Goal: Task Accomplishment & Management: Use online tool/utility

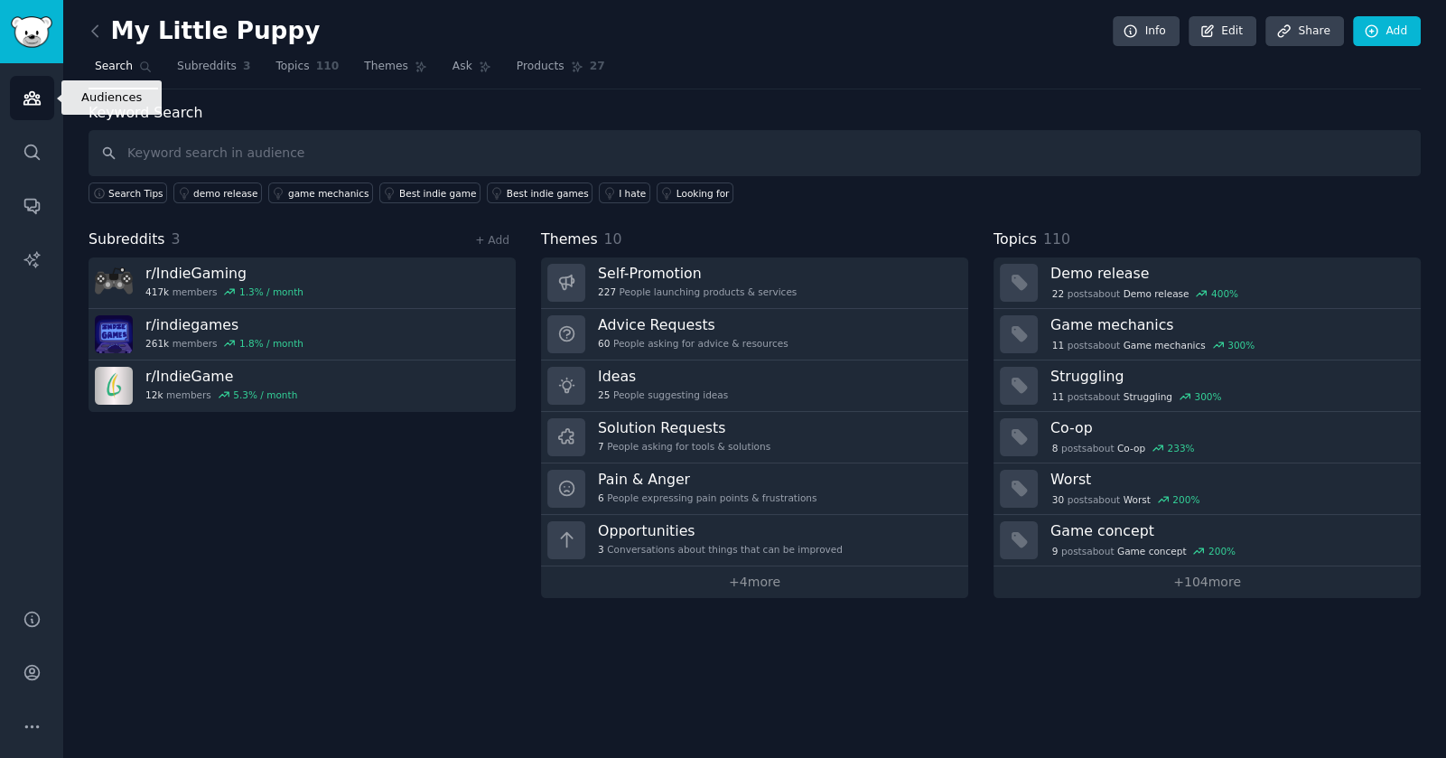
click at [32, 94] on icon "Sidebar" at bounding box center [32, 98] width 19 height 19
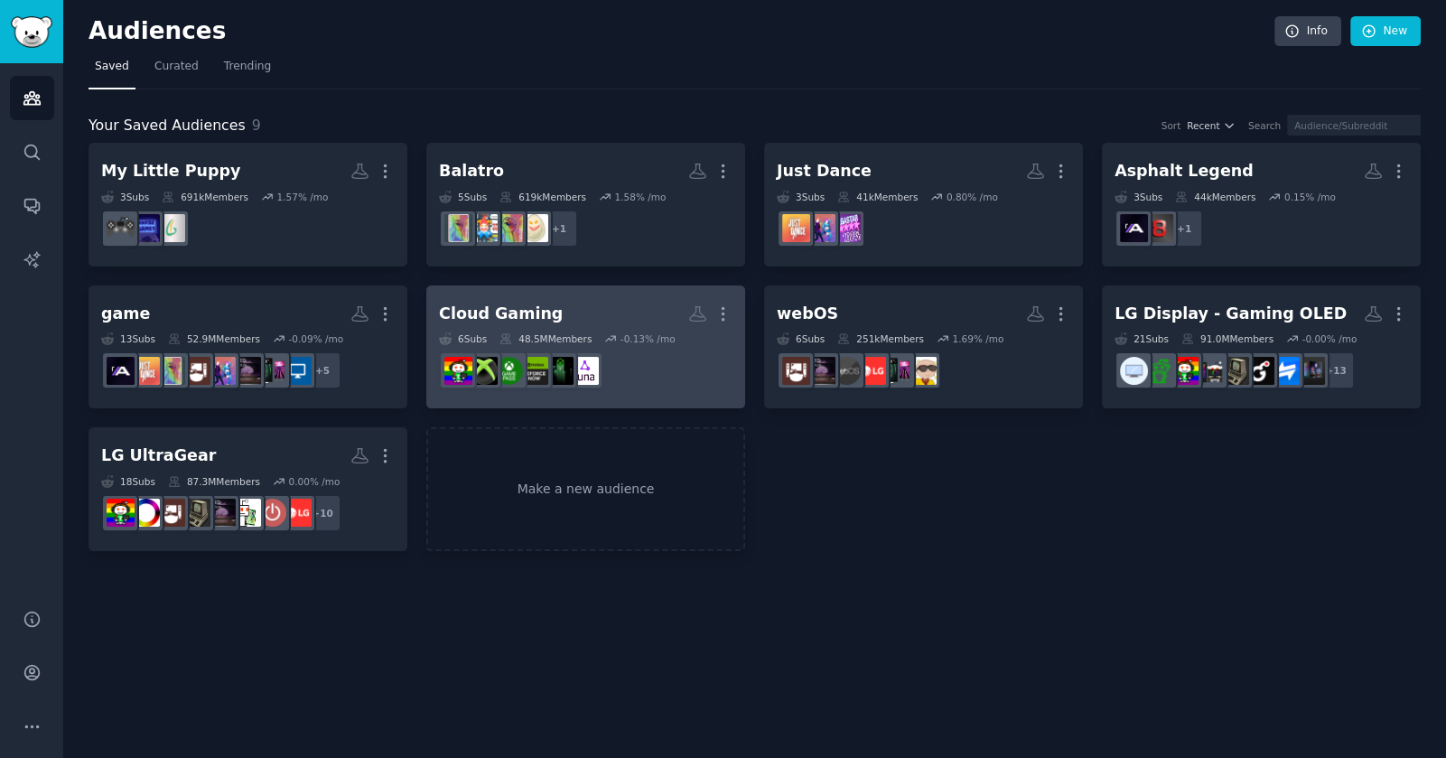
click at [605, 303] on h2 "Cloud Gaming More" at bounding box center [586, 314] width 294 height 32
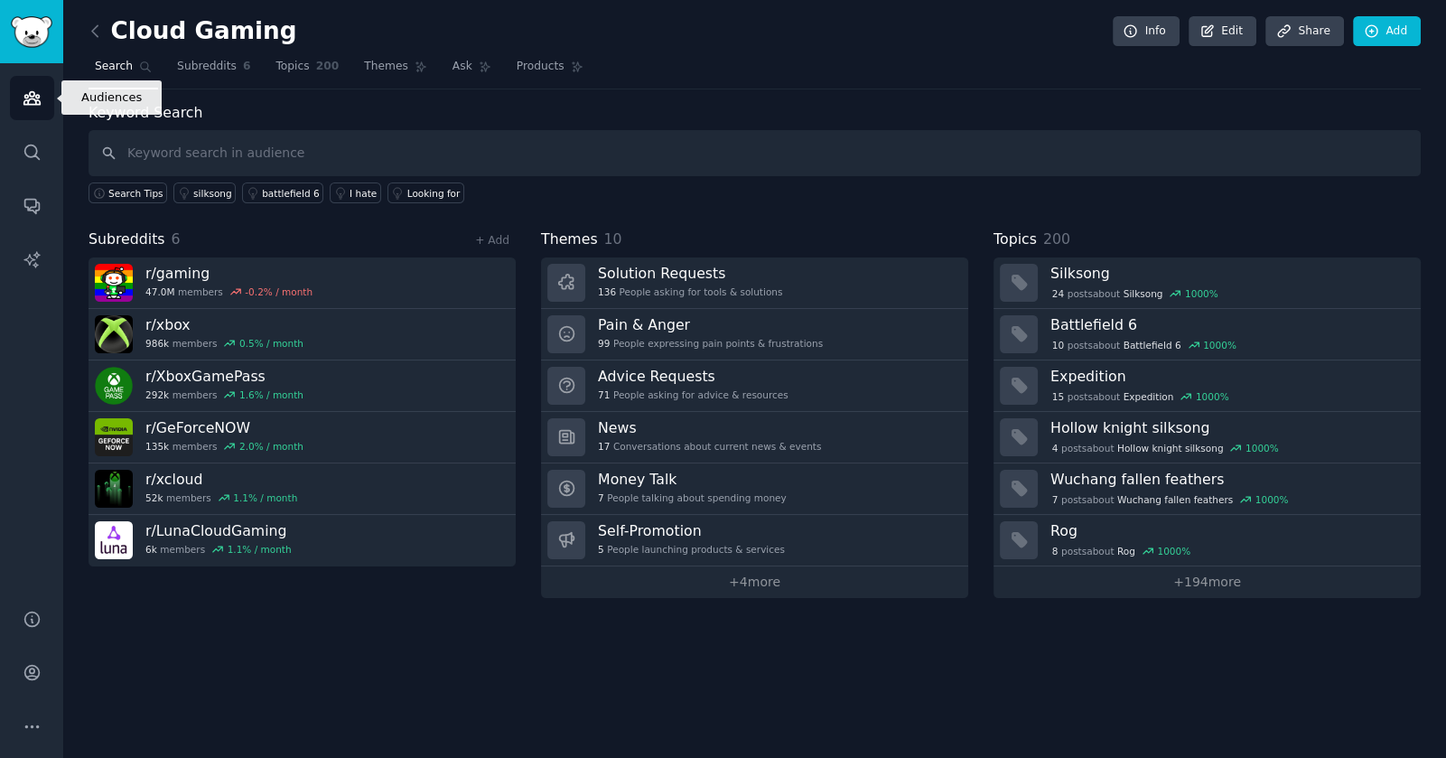
click at [37, 87] on link "Audiences" at bounding box center [32, 98] width 44 height 44
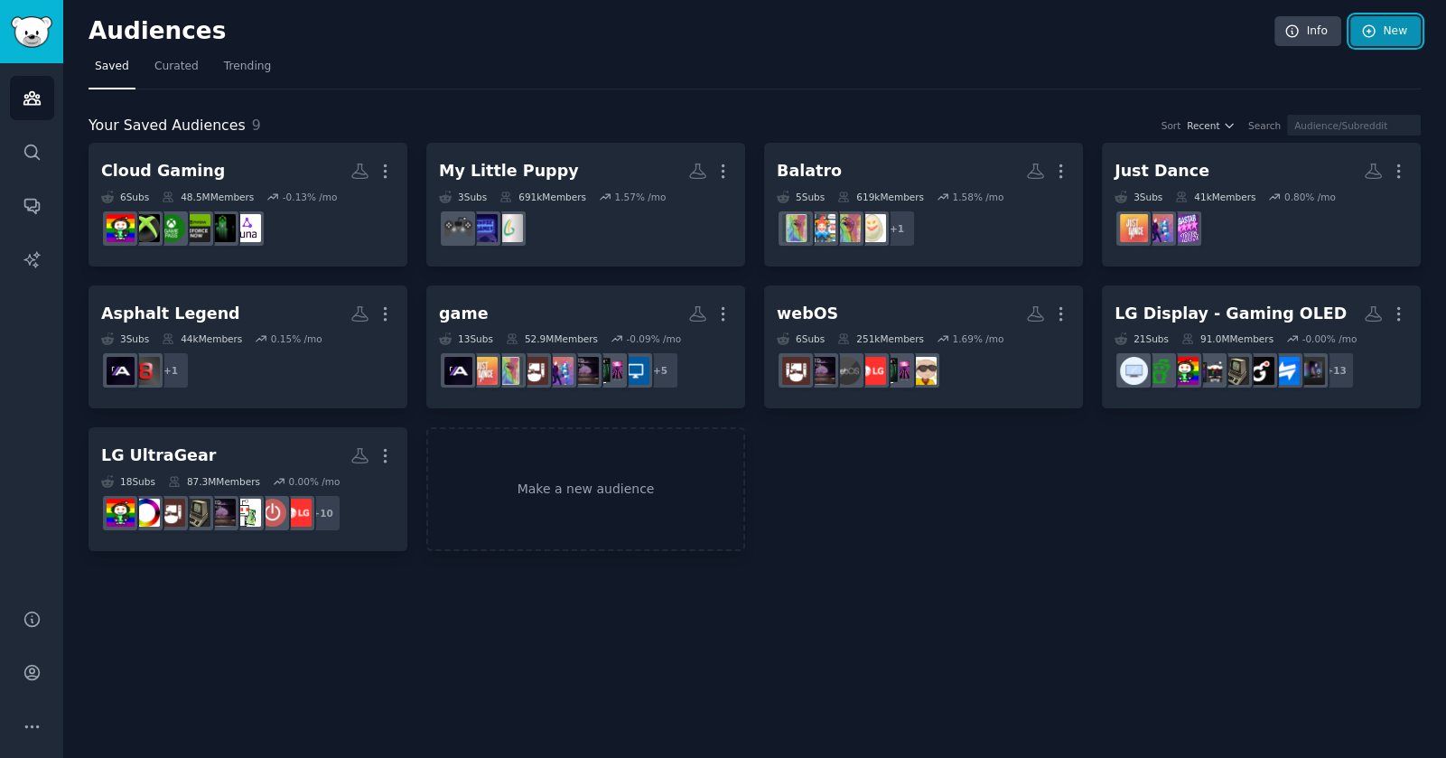
click at [1371, 33] on icon at bounding box center [1369, 31] width 16 height 16
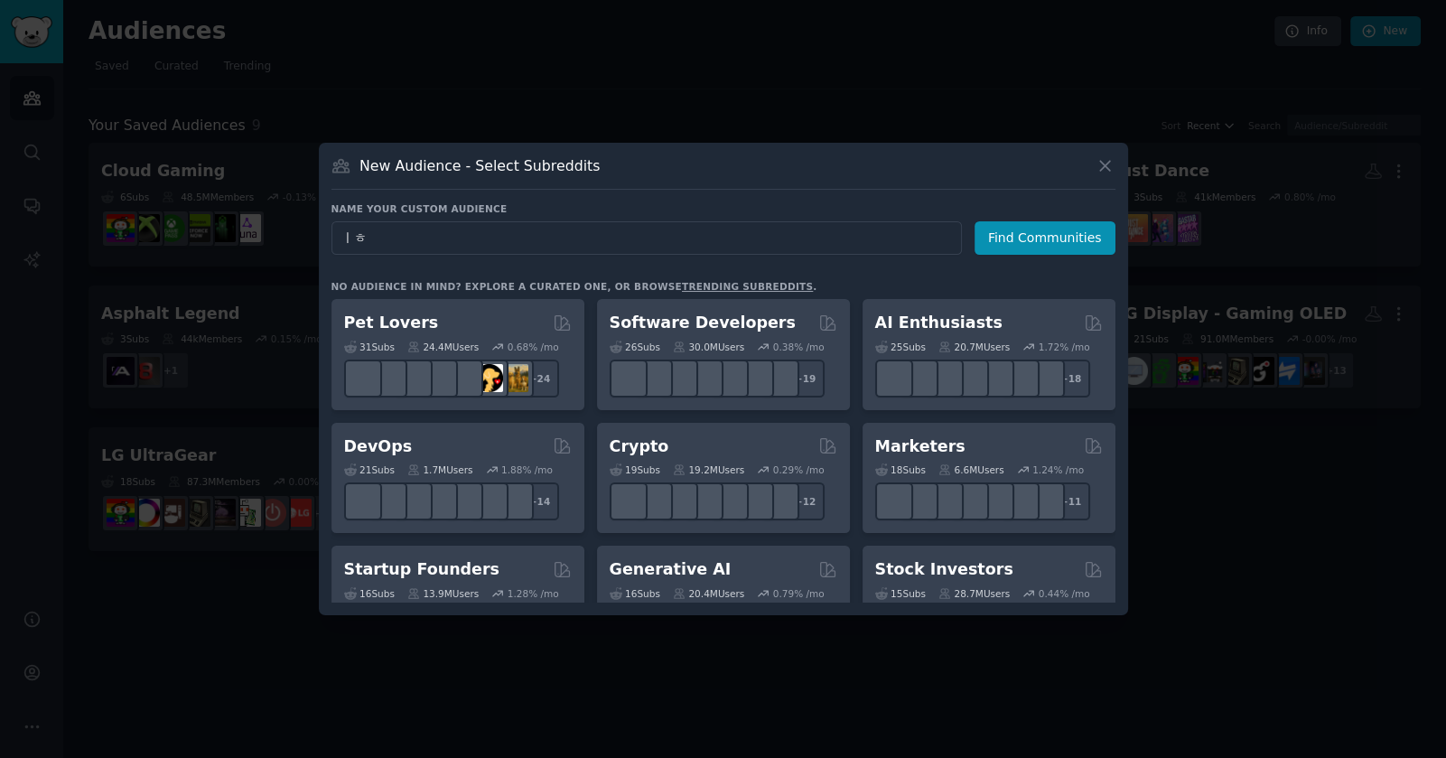
type input "ㅣ"
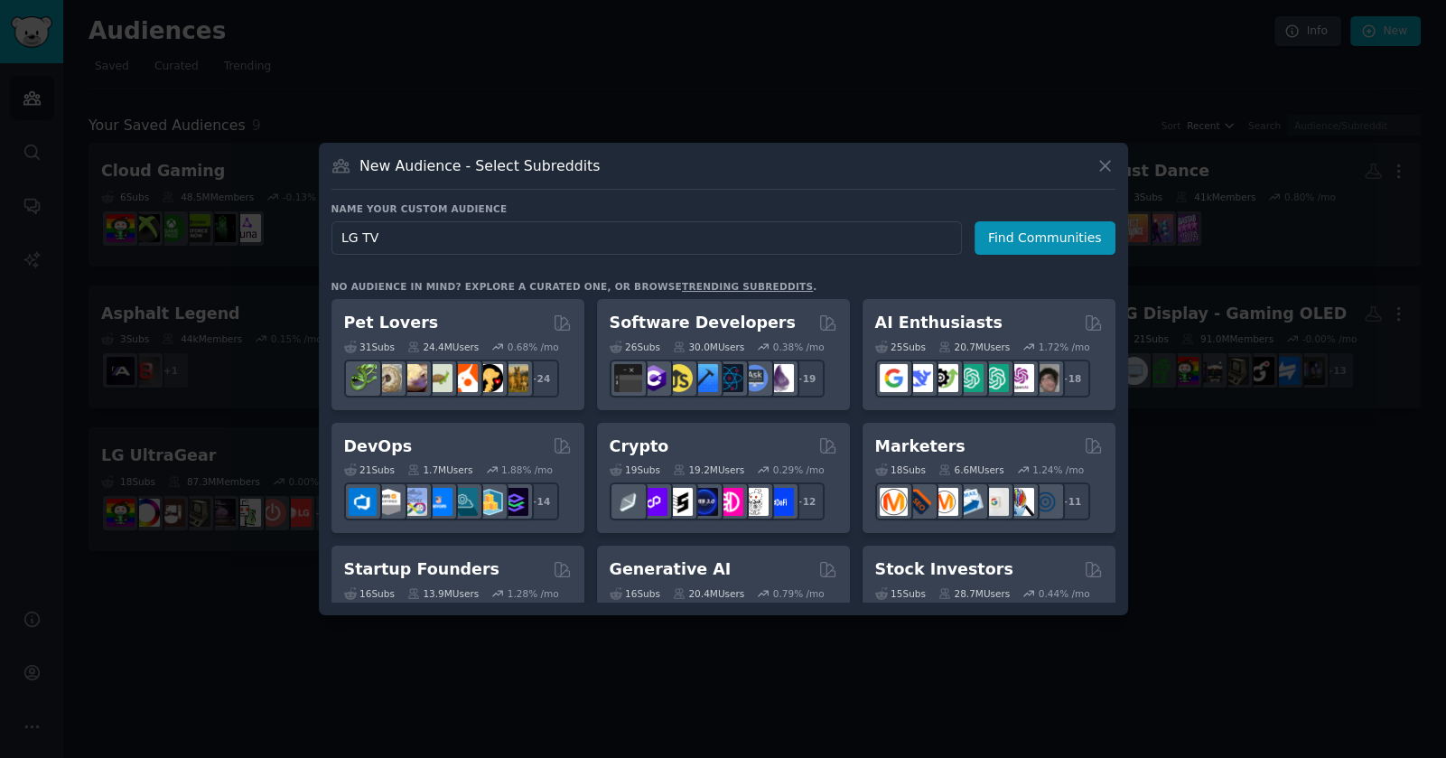
type input "LG TV"
drag, startPoint x: 911, startPoint y: 165, endPoint x: 1204, endPoint y: 523, distance: 462.1
click at [1205, 531] on div "​ New Audience - Select Subreddits Name your custom audience Audience Name LG T…" at bounding box center [722, 379] width 1433 height 758
click at [1030, 239] on button "Find Communities" at bounding box center [1045, 237] width 141 height 33
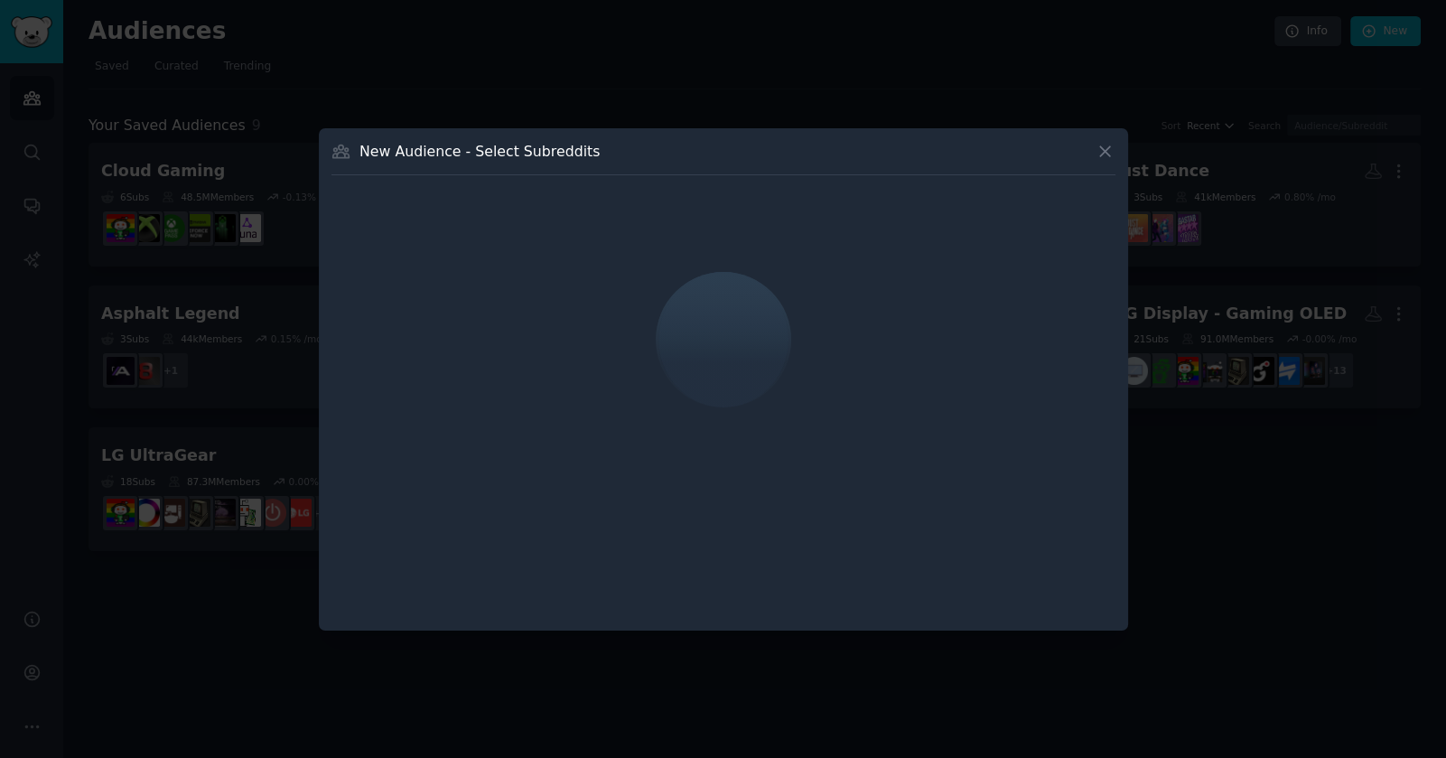
drag, startPoint x: 709, startPoint y: 138, endPoint x: 989, endPoint y: 295, distance: 321.1
click at [989, 295] on div "New Audience - Select Subreddits" at bounding box center [723, 379] width 809 height 502
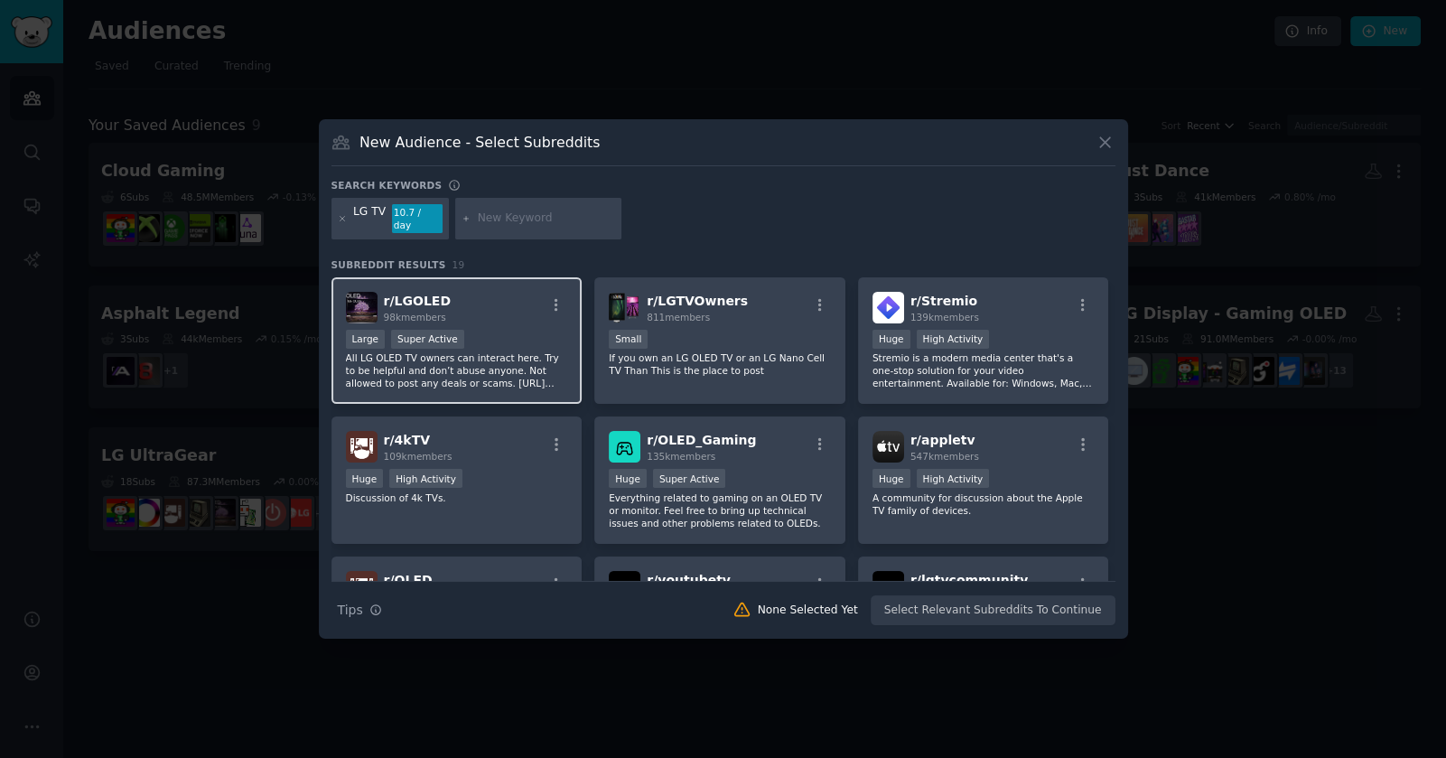
click at [461, 330] on div "Large Super Active" at bounding box center [457, 341] width 222 height 23
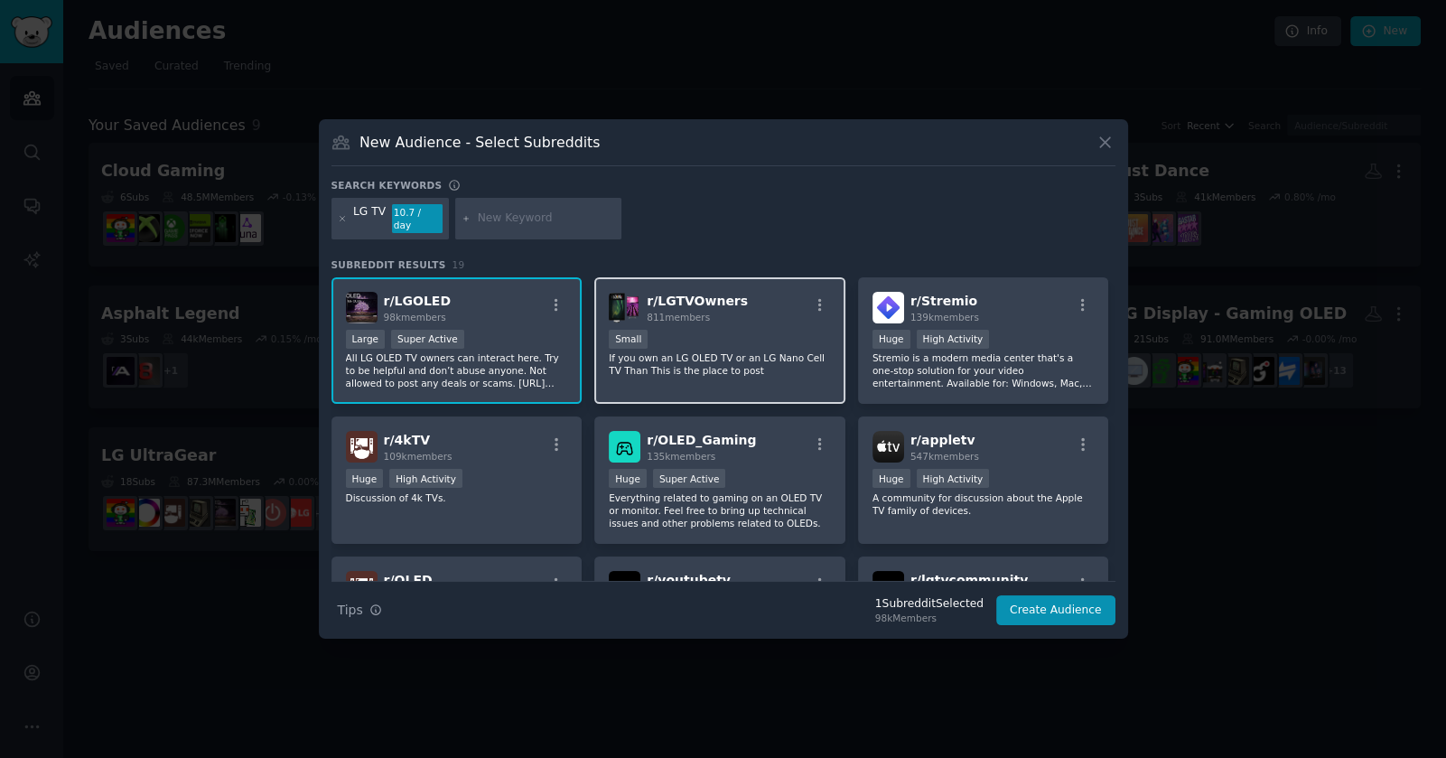
click at [680, 320] on div "r/ LGTVOwners 811 members 100 - 1000 members Small If you own an LG OLED TV or …" at bounding box center [719, 340] width 251 height 127
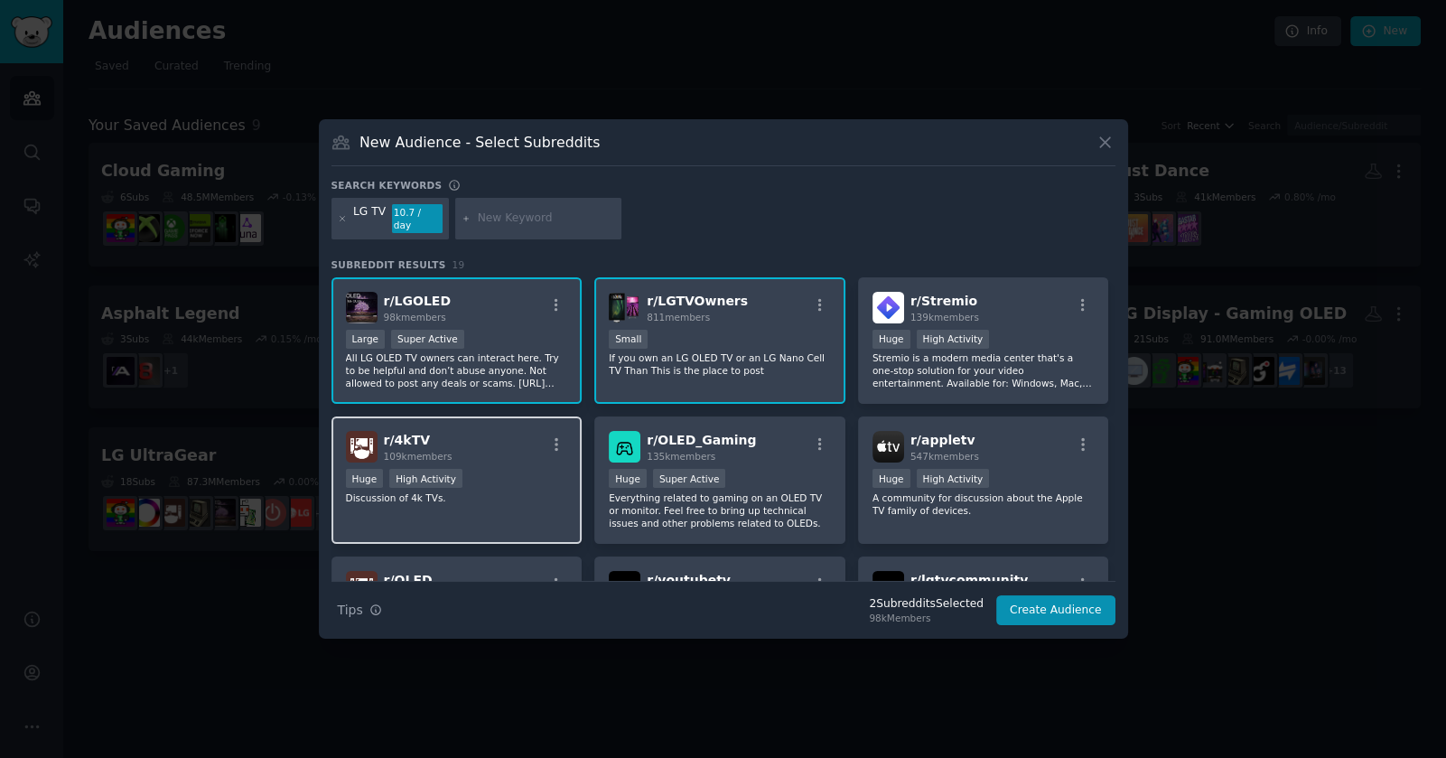
click at [491, 444] on div "r/ 4kTV 109k members" at bounding box center [457, 447] width 222 height 32
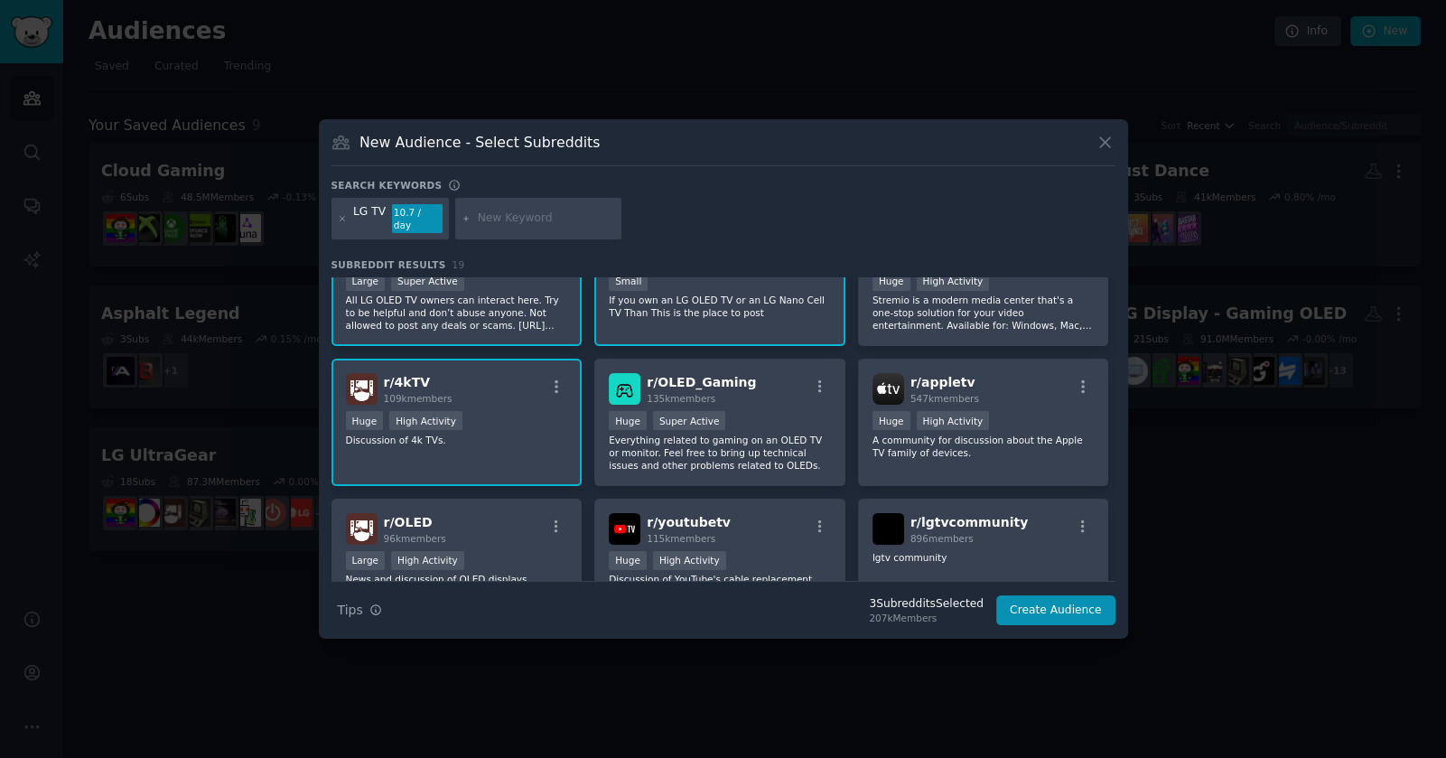
scroll to position [89, 0]
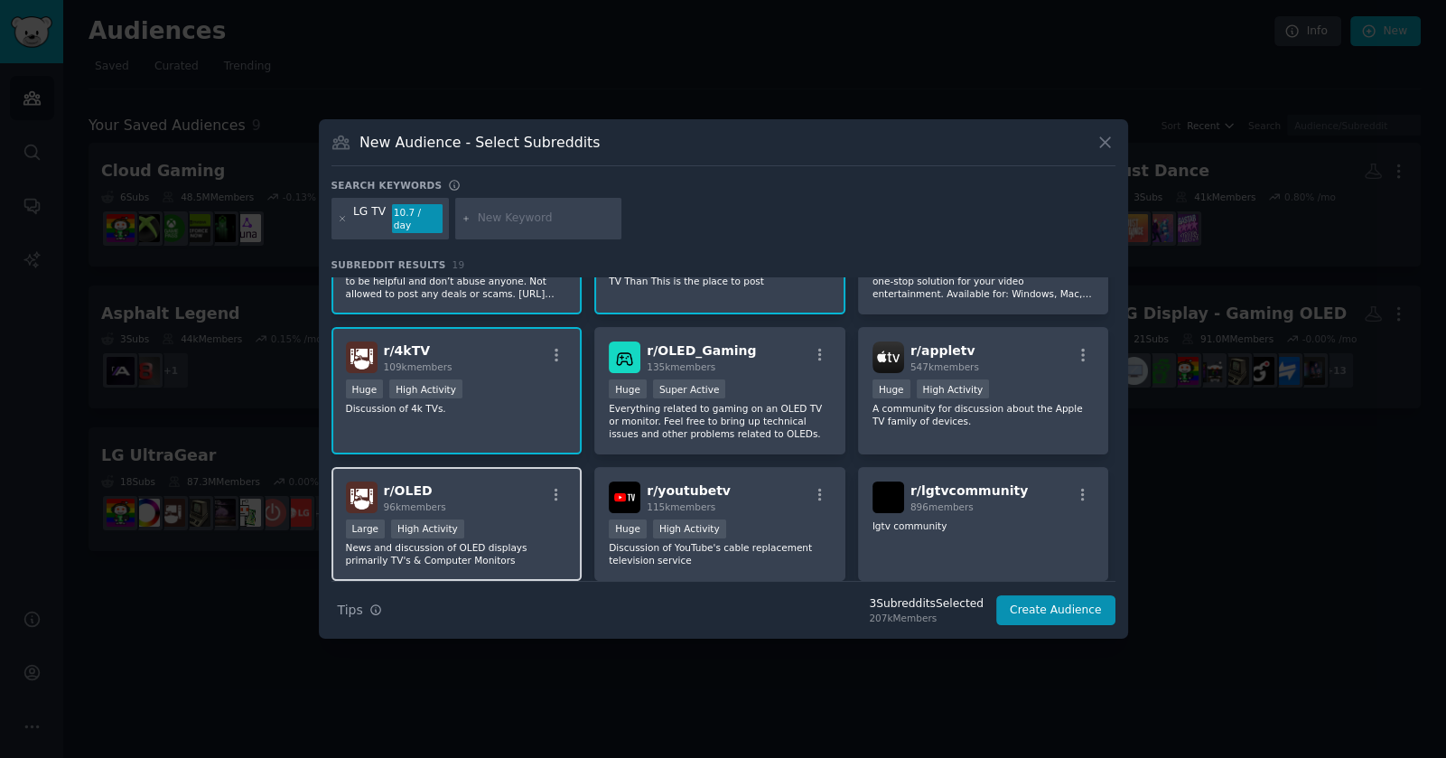
click at [474, 481] on div "r/ OLED 96k members" at bounding box center [457, 497] width 222 height 32
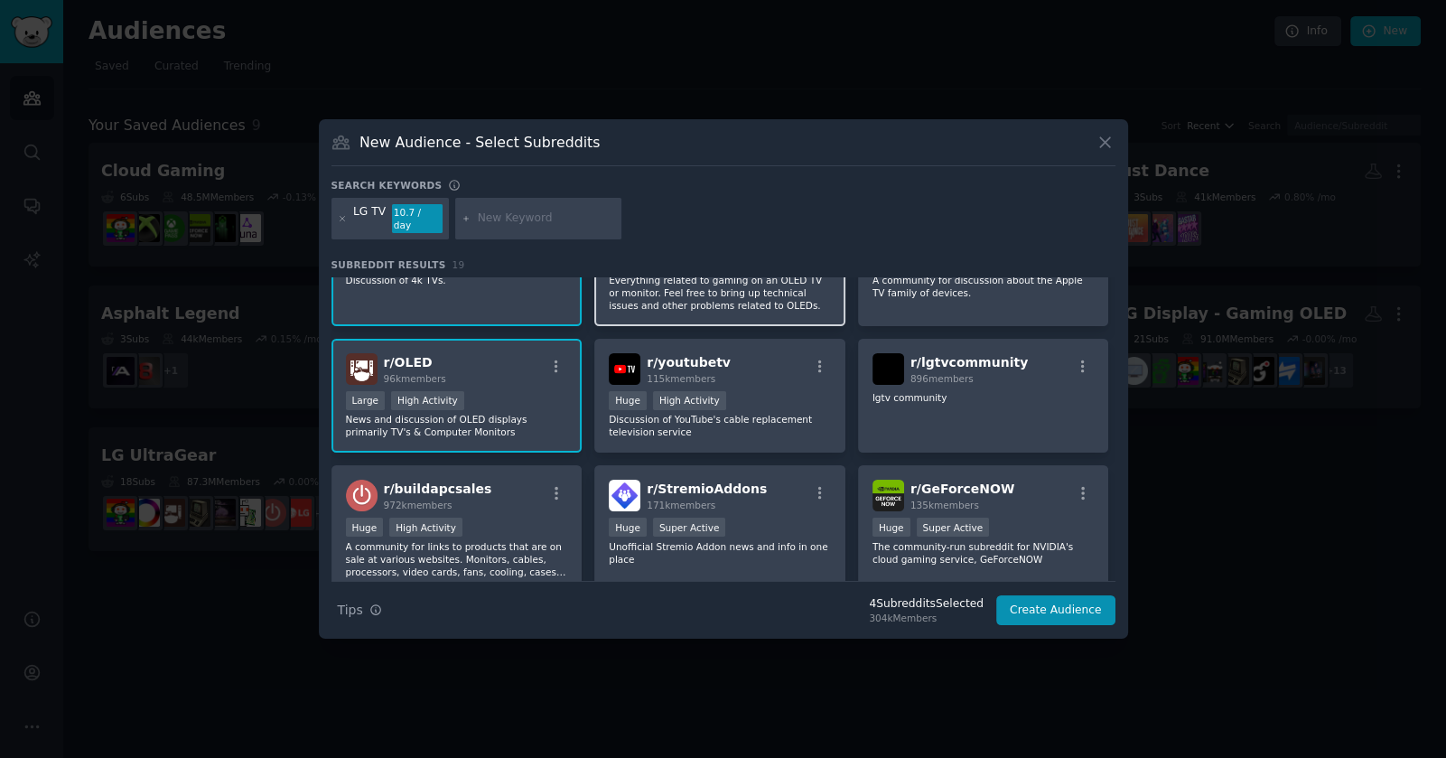
scroll to position [360, 0]
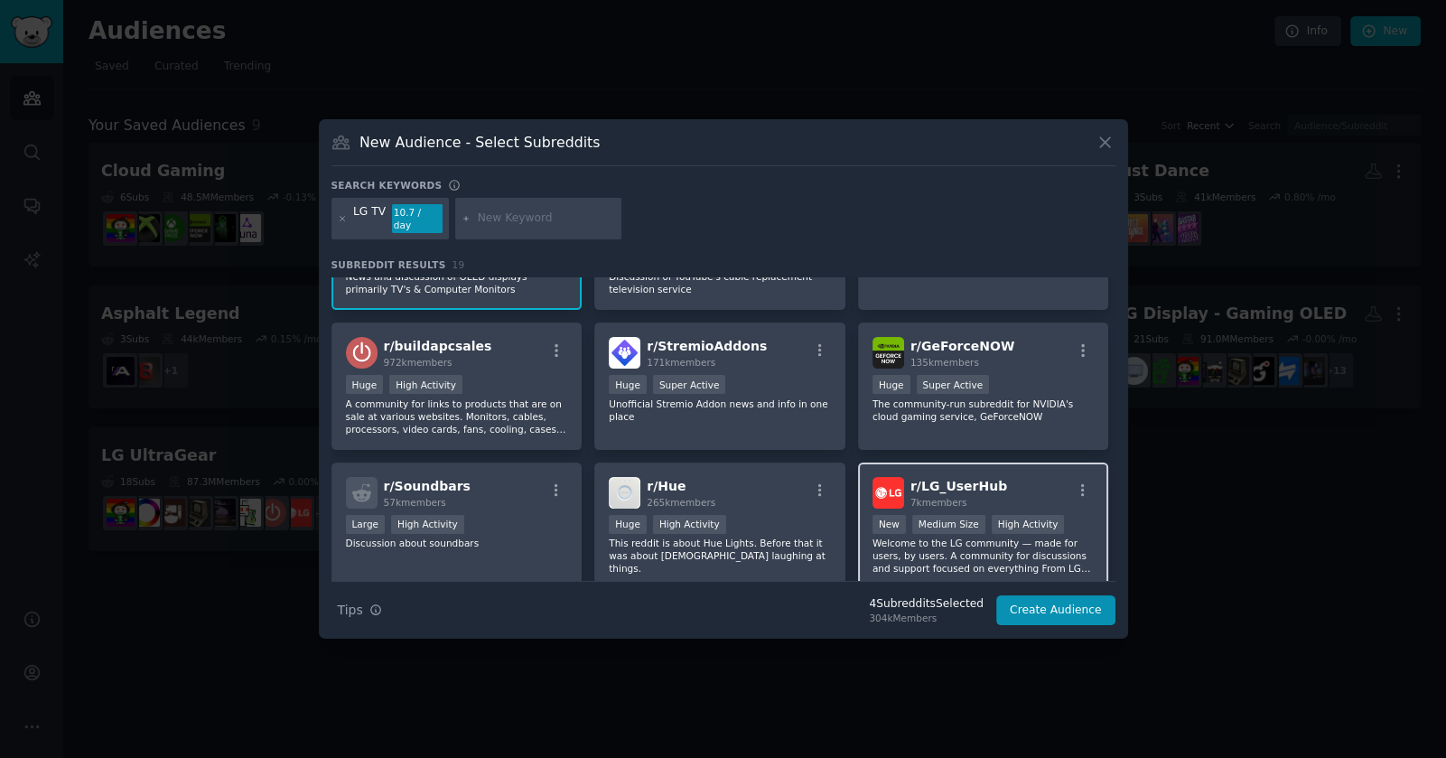
click at [987, 479] on span "r/ LG_UserHub" at bounding box center [958, 486] width 97 height 14
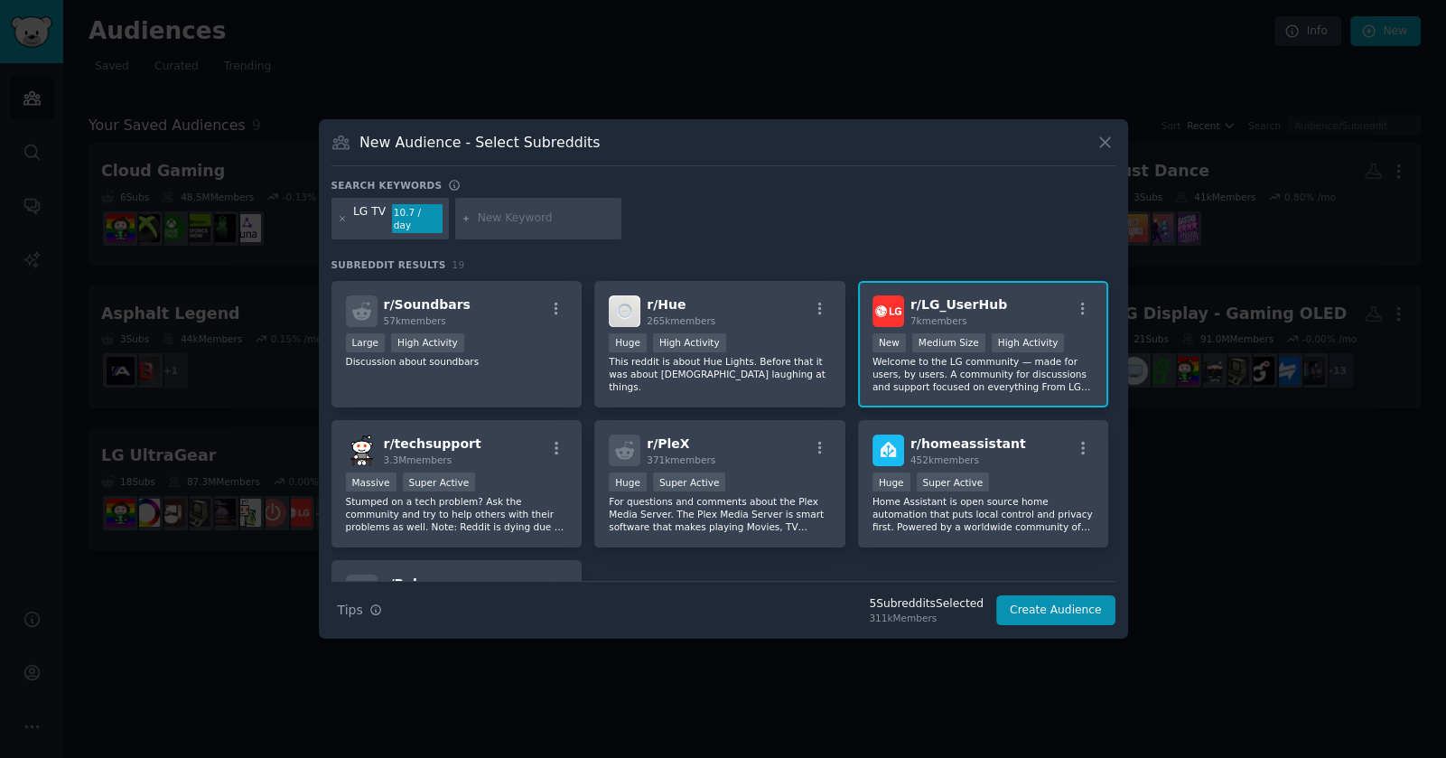
scroll to position [681, 0]
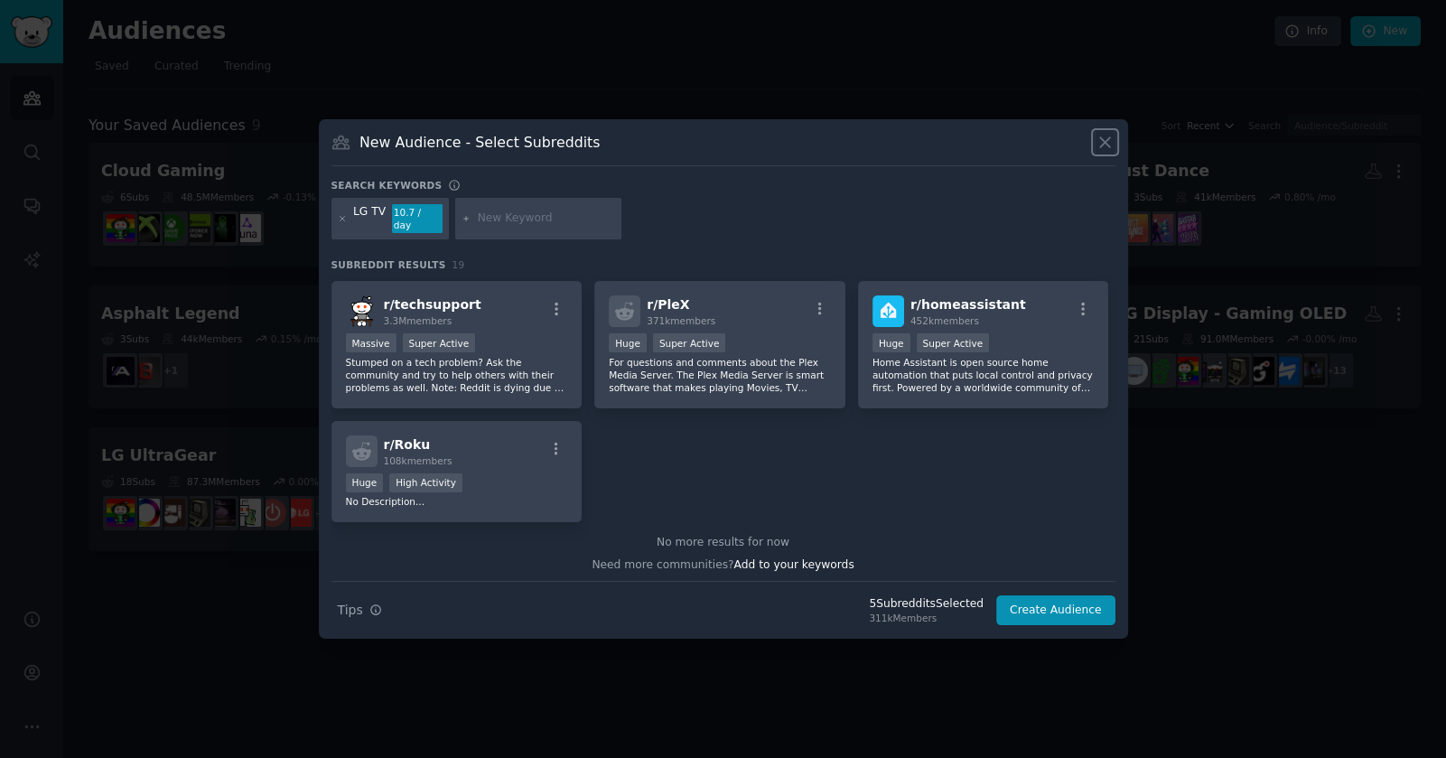
click at [1103, 152] on icon at bounding box center [1105, 142] width 19 height 19
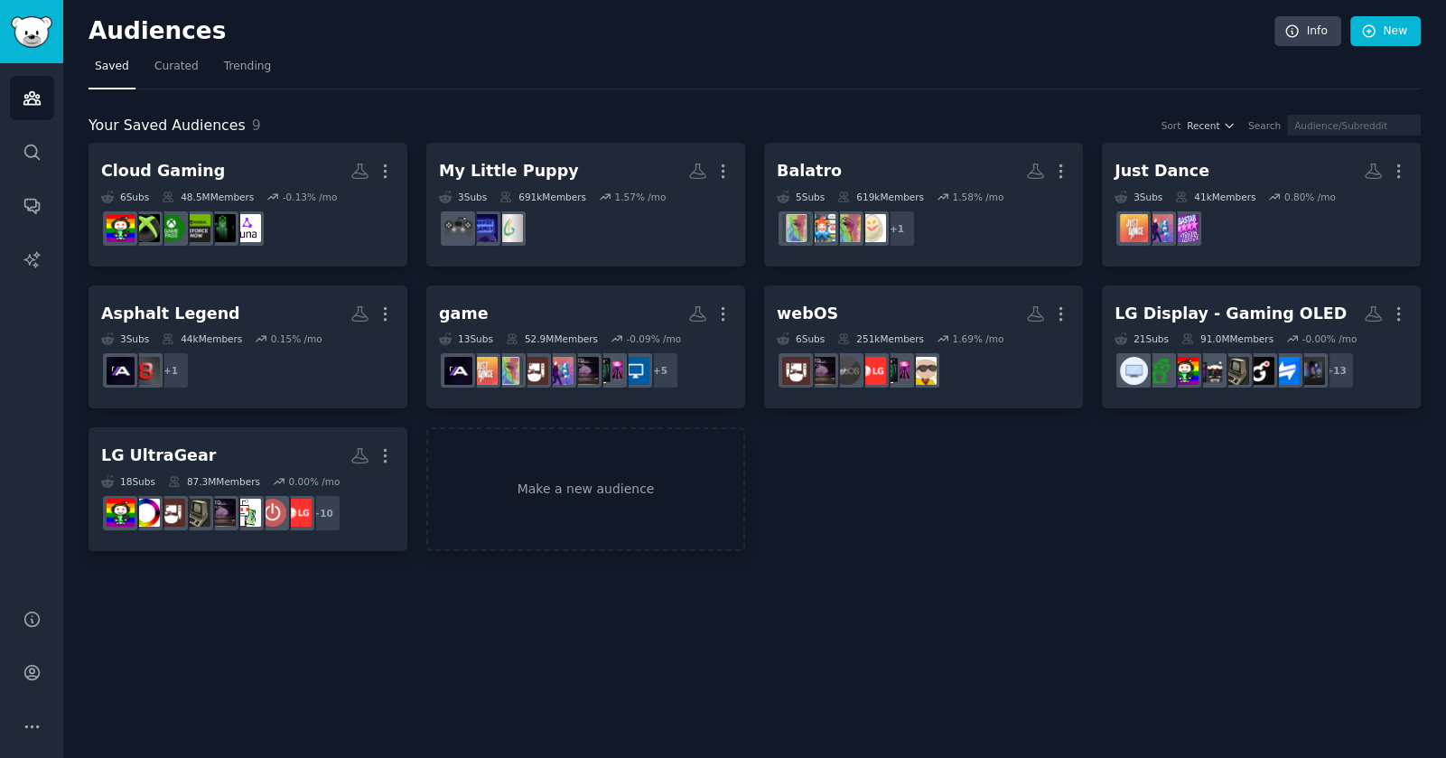
click at [627, 602] on div "Audiences Info New Saved Curated Trending Your Saved Audiences 9 Sort Recent Se…" at bounding box center [754, 379] width 1383 height 758
click at [918, 602] on div "Audiences Info New Saved Curated Trending Your Saved Audiences 9 Sort Recent Se…" at bounding box center [754, 379] width 1383 height 758
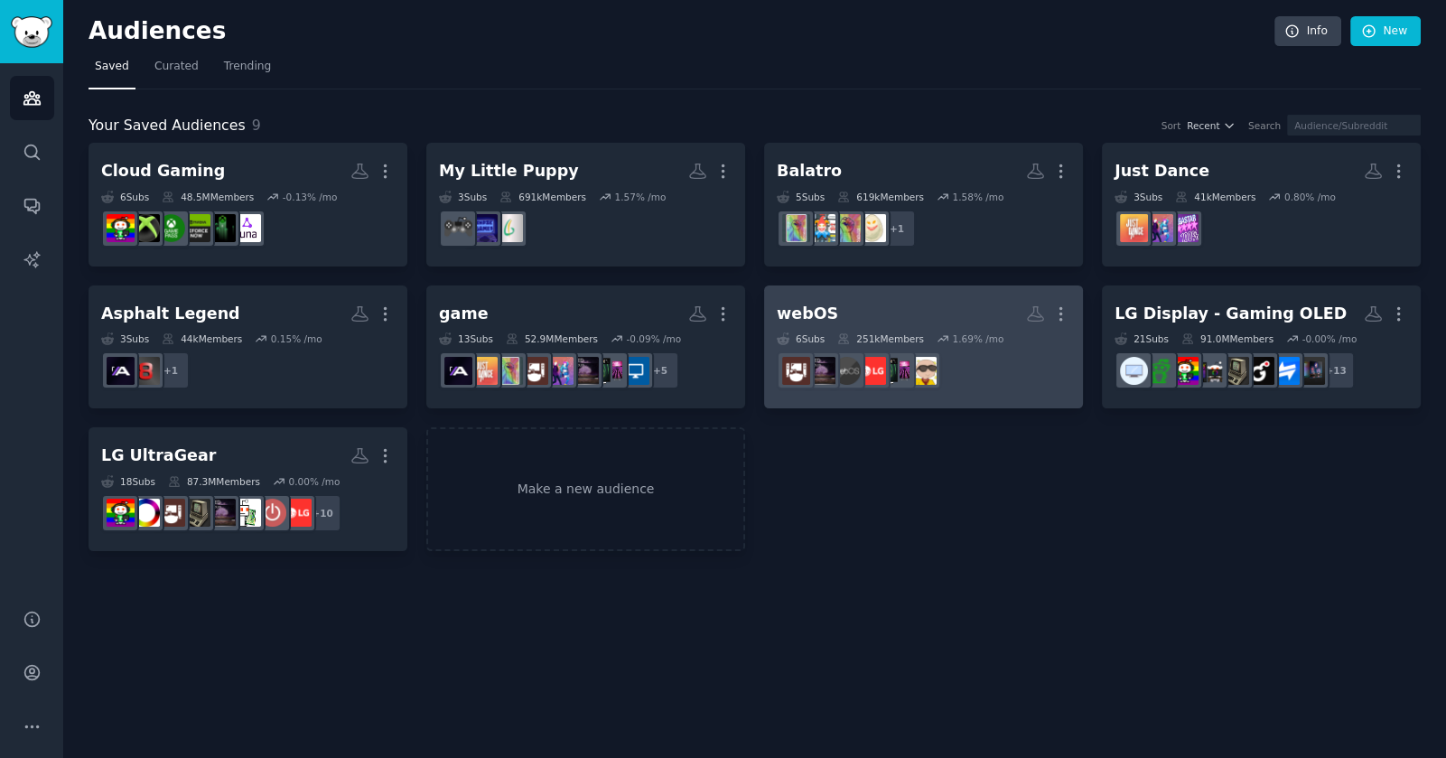
click at [915, 306] on h2 "webOS More" at bounding box center [924, 314] width 294 height 32
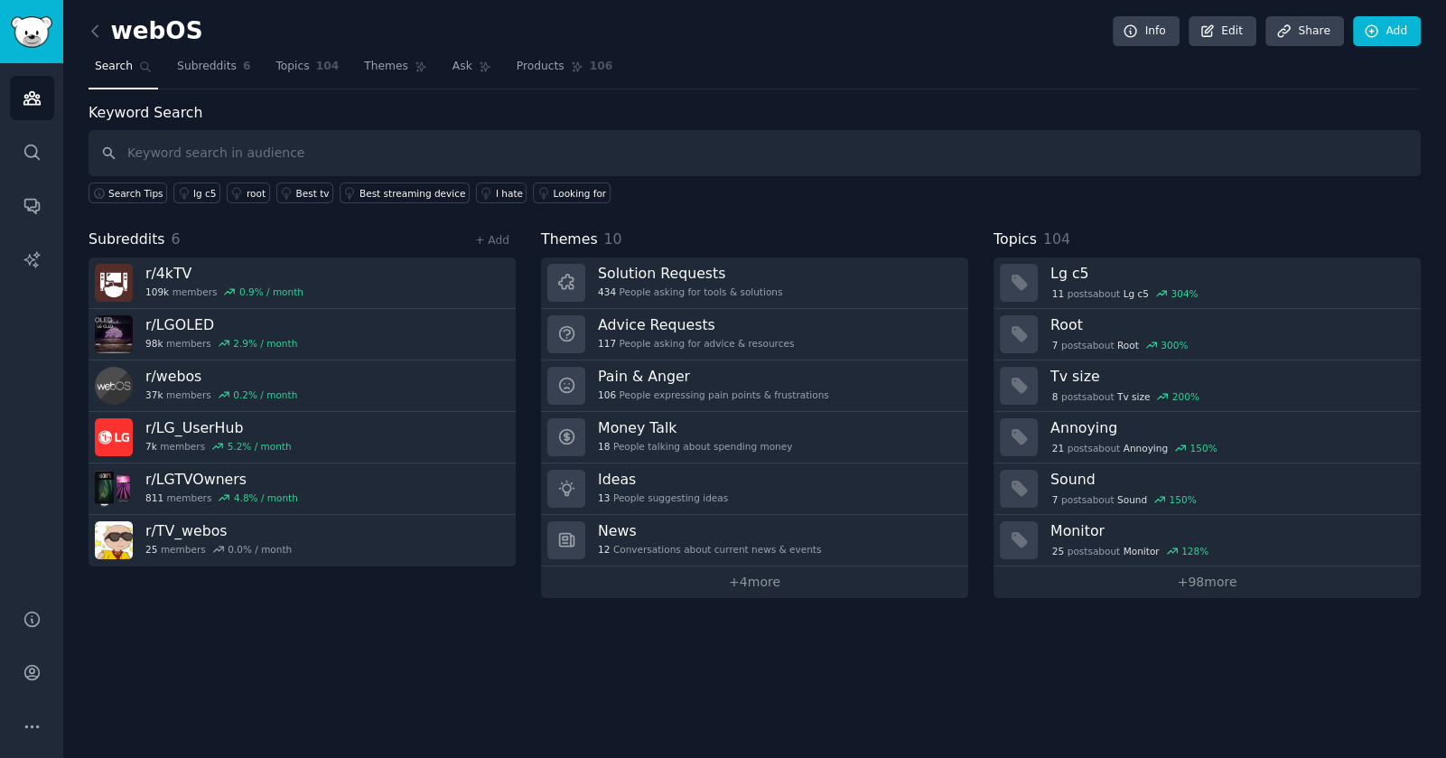
click at [257, 651] on div "webOS Info Edit Share Add Search Subreddits 6 Topics 104 Themes Ask Products 10…" at bounding box center [754, 379] width 1383 height 758
click at [546, 667] on div "webOS Info Edit Share Add Search Subreddits 6 Topics 104 Themes Ask Products 10…" at bounding box center [754, 379] width 1383 height 758
